Goal: Information Seeking & Learning: Find specific fact

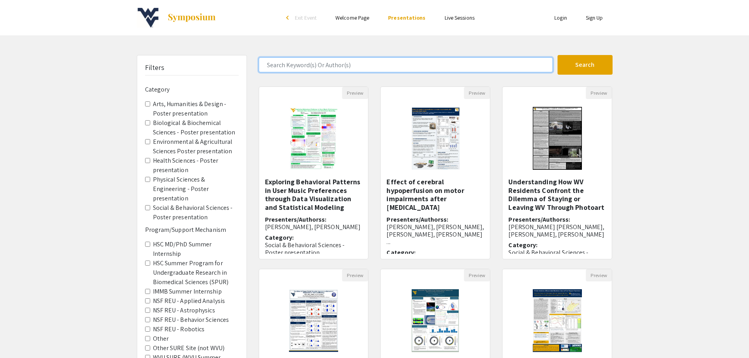
click at [329, 64] on input "Search Keyword(s) Or Author(s)" at bounding box center [406, 64] width 294 height 15
type input "niichel"
click at [558, 55] on button "Search" at bounding box center [585, 65] width 55 height 20
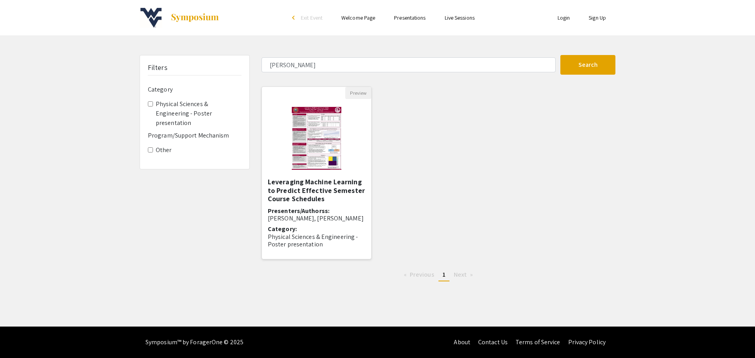
click at [316, 148] on img "Open Presentation <p>Leveraging Machine Learning to Predict Effective Semester …" at bounding box center [316, 138] width 65 height 79
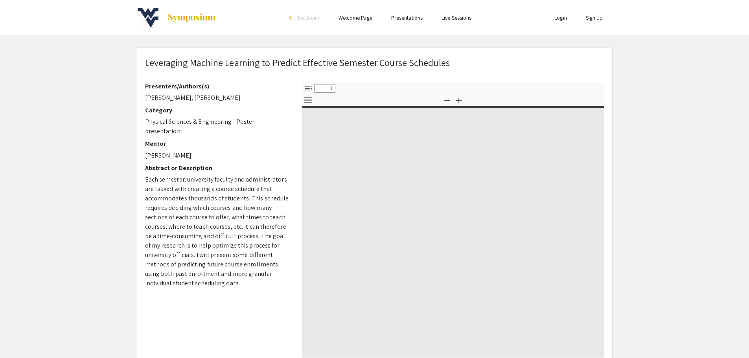
select select "custom"
type input "0"
select select "custom"
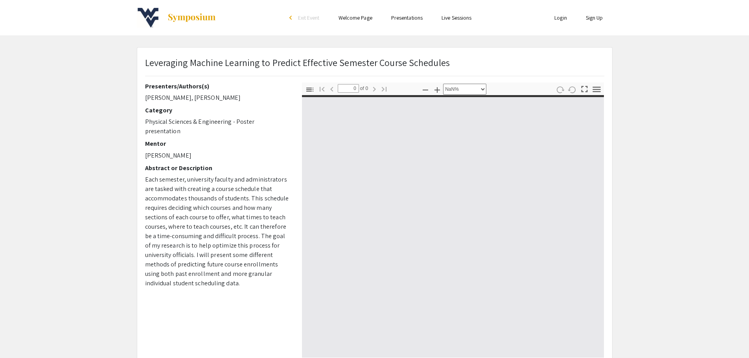
type input "1"
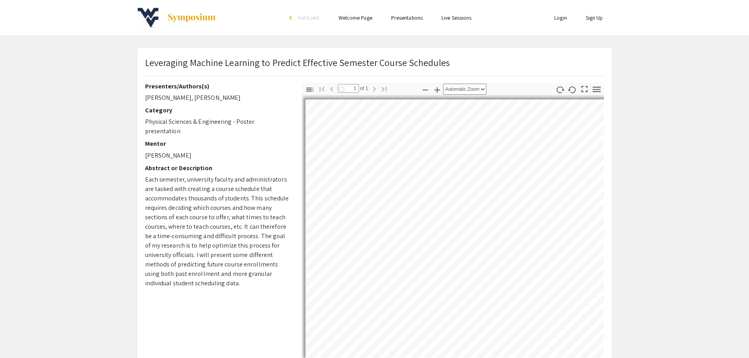
select select "auto"
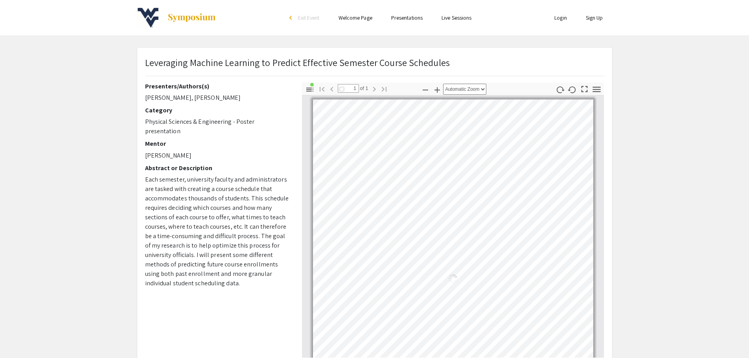
scroll to position [3, 0]
click at [310, 92] on icon "button" at bounding box center [309, 89] width 9 height 9
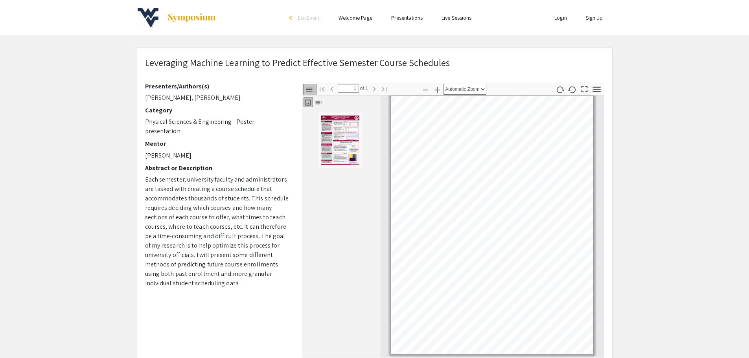
click at [310, 92] on icon "button" at bounding box center [309, 89] width 9 height 9
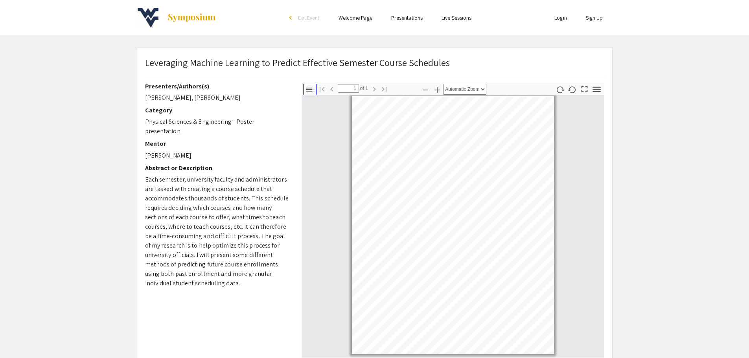
scroll to position [3, 0]
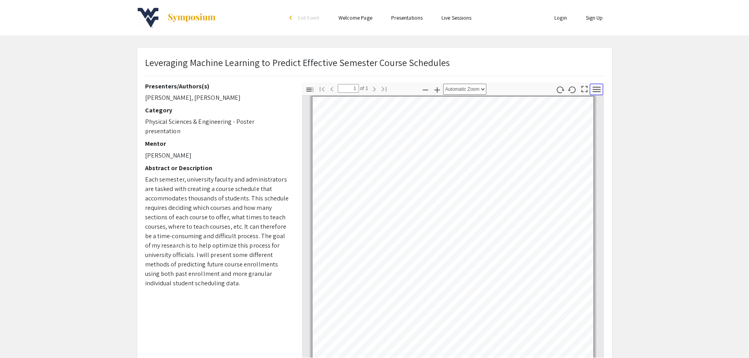
click at [598, 88] on icon "button" at bounding box center [597, 89] width 11 height 11
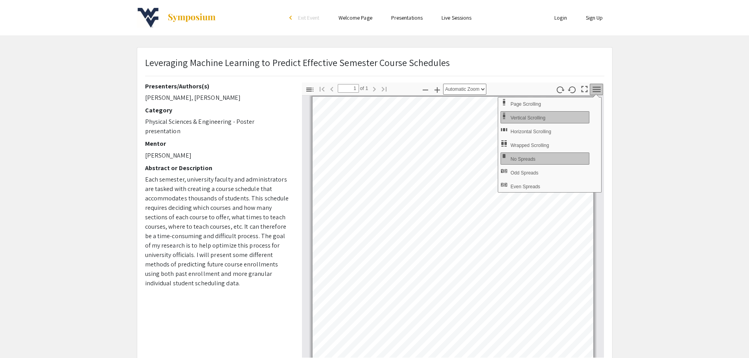
click at [598, 88] on icon "button" at bounding box center [597, 89] width 11 height 11
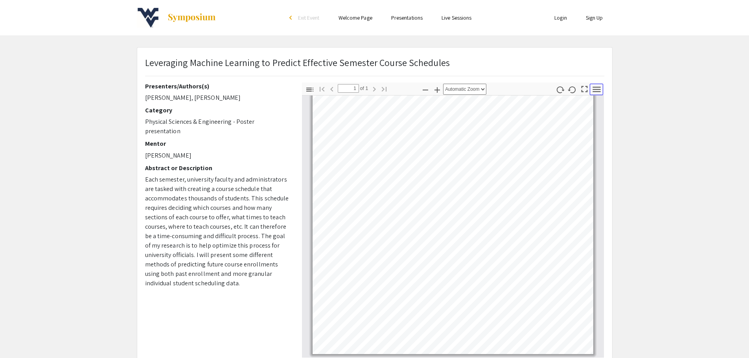
scroll to position [0, 0]
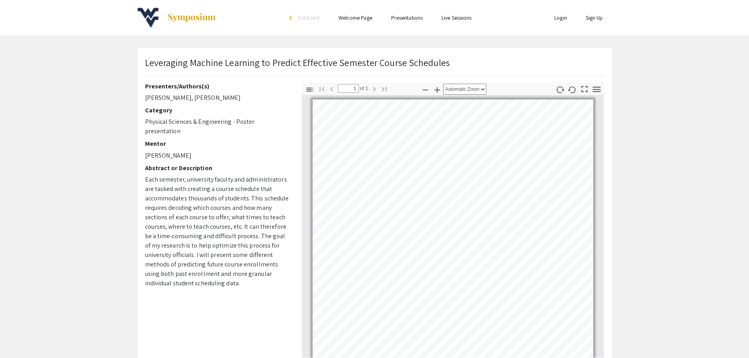
click at [249, 178] on span "Each semester, university faculty and administrators are tasked with creating a…" at bounding box center [217, 231] width 144 height 112
click at [218, 200] on span "Each semester, university faculty and administrators are tasked with creating a…" at bounding box center [217, 231] width 144 height 112
click at [641, 60] on app-presentation "Leveraging Machine Learning to Predict Effective Semester Course Schedules Pres…" at bounding box center [374, 246] width 749 height 398
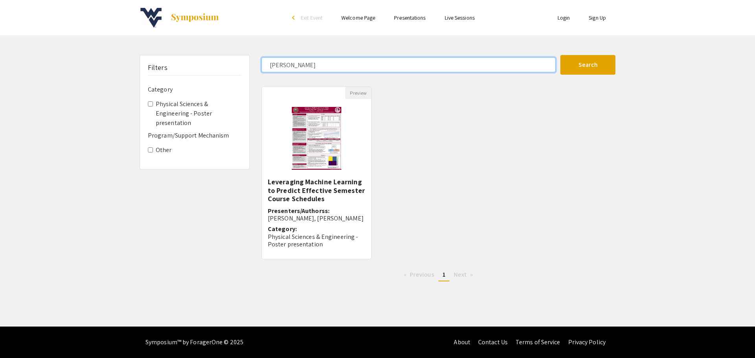
drag, startPoint x: 294, startPoint y: 63, endPoint x: 229, endPoint y: 65, distance: 64.5
click at [229, 65] on div "Filters Category Physical Sciences & Engineering - Poster presentation Program/…" at bounding box center [378, 171] width 488 height 233
click at [560, 55] on button "Search" at bounding box center [587, 65] width 55 height 20
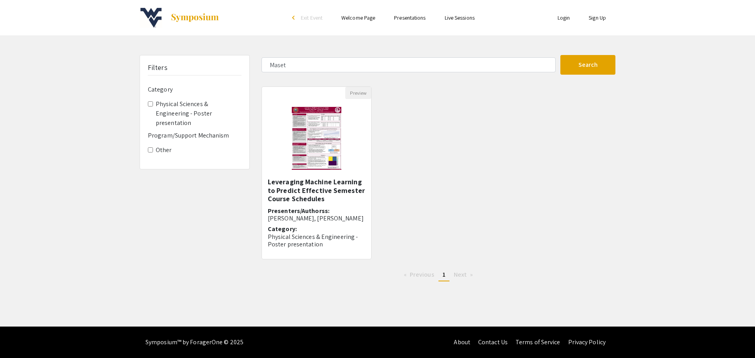
click at [490, 186] on div "Preview Leveraging Machine Learning to Predict Effective Semester Course Schedu…" at bounding box center [439, 178] width 366 height 182
type input "niichel"
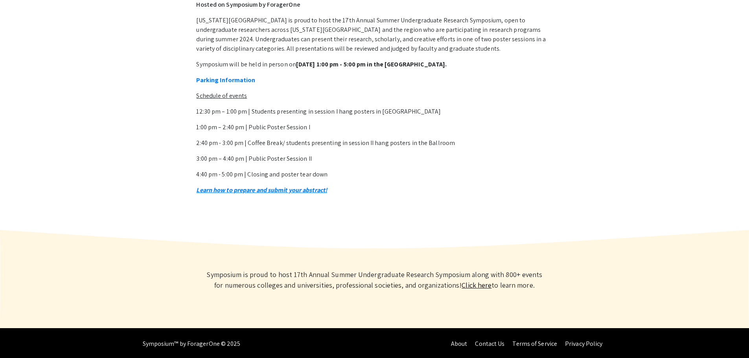
scroll to position [316, 0]
